Goal: Find specific page/section: Find specific page/section

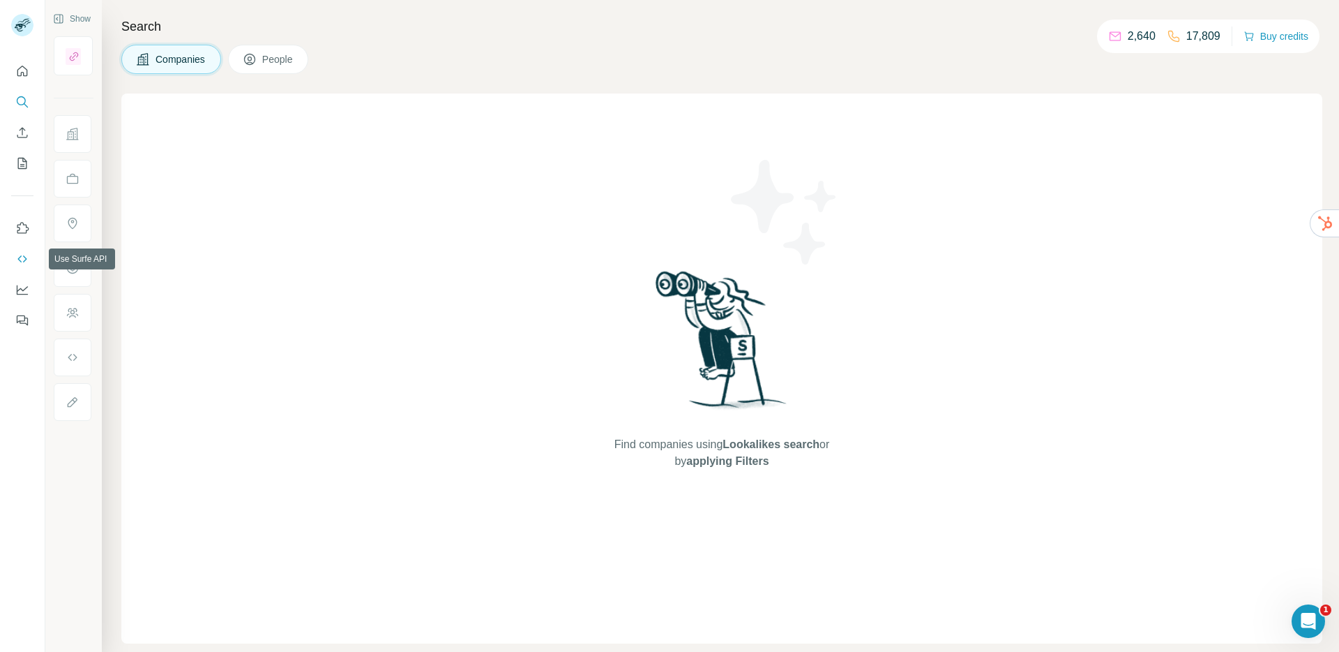
click at [23, 255] on icon "Use Surfe API" at bounding box center [22, 259] width 14 height 14
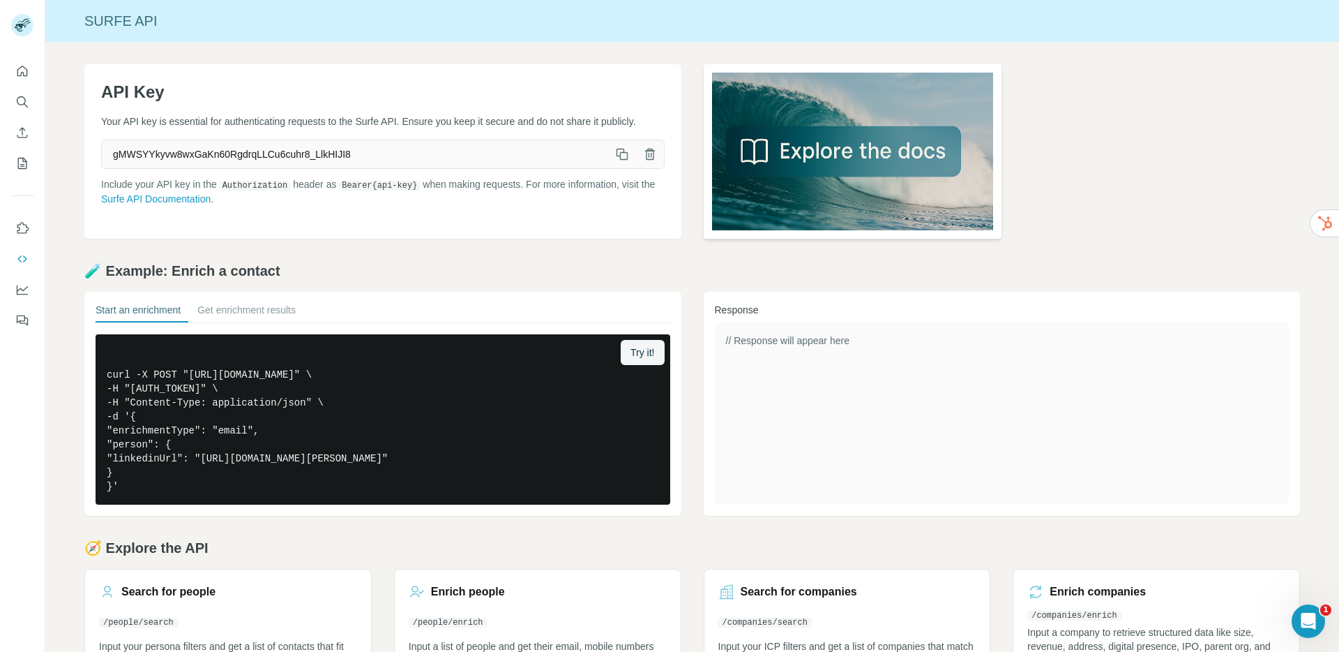
click at [849, 162] on img at bounding box center [853, 151] width 299 height 174
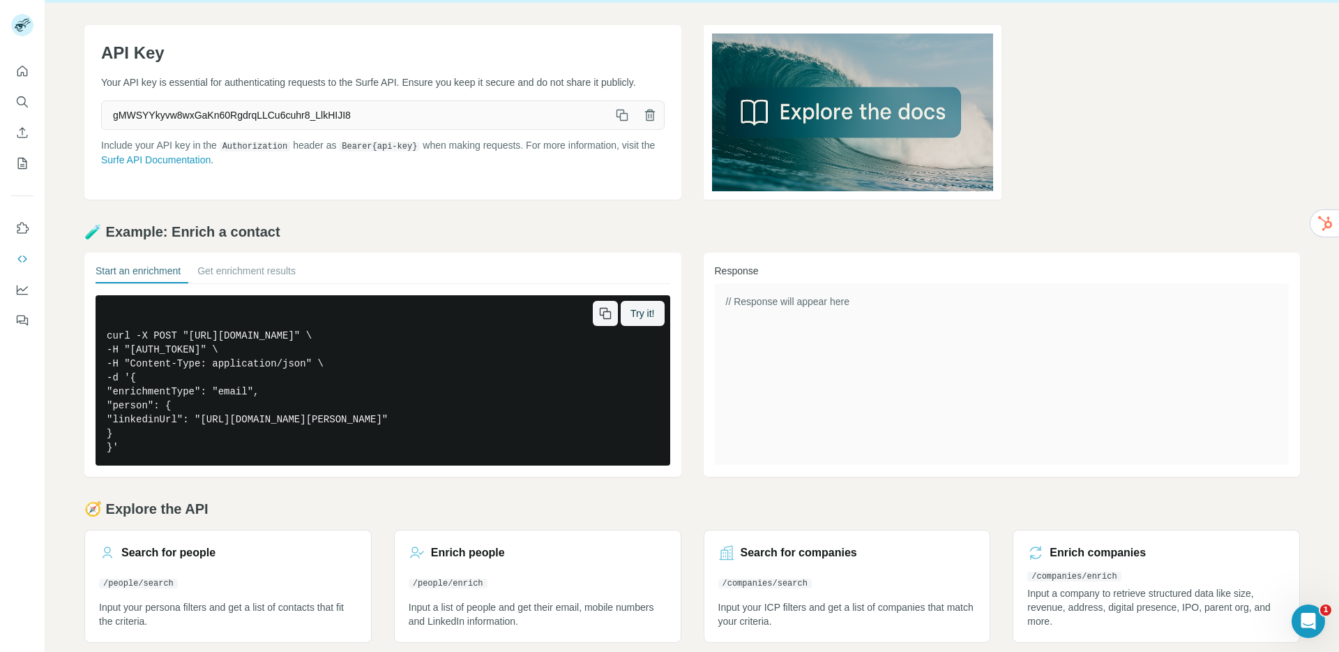
scroll to position [52, 0]
